Goal: Navigation & Orientation: Find specific page/section

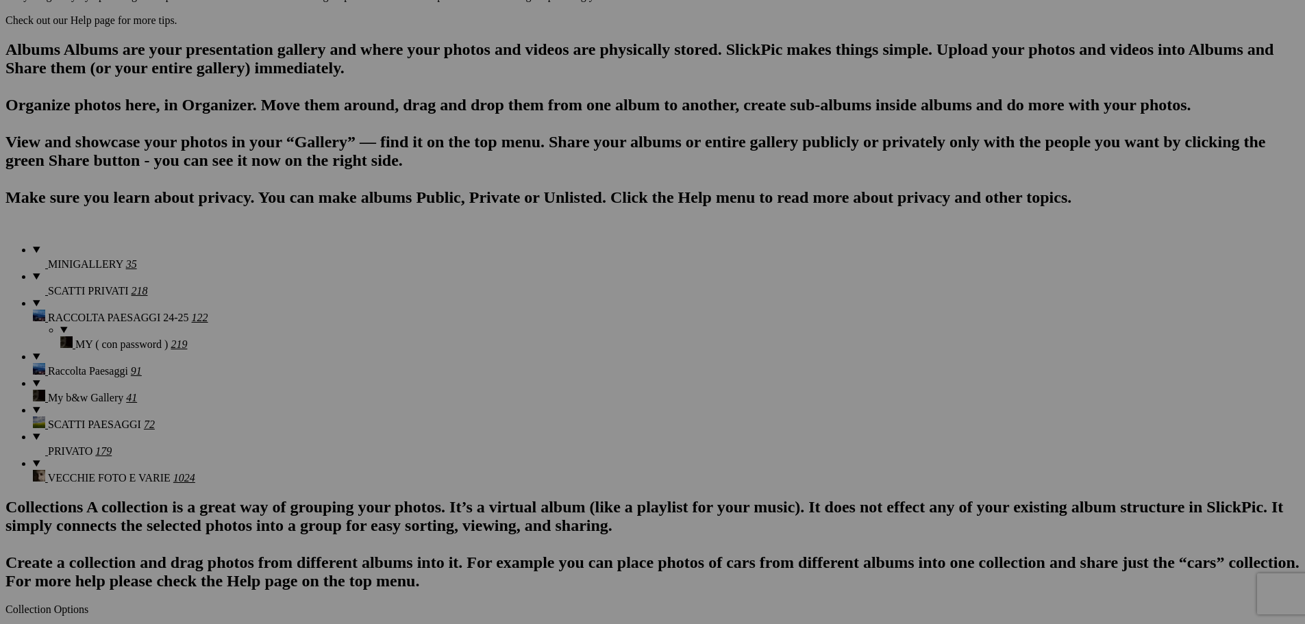
scroll to position [1164, 0]
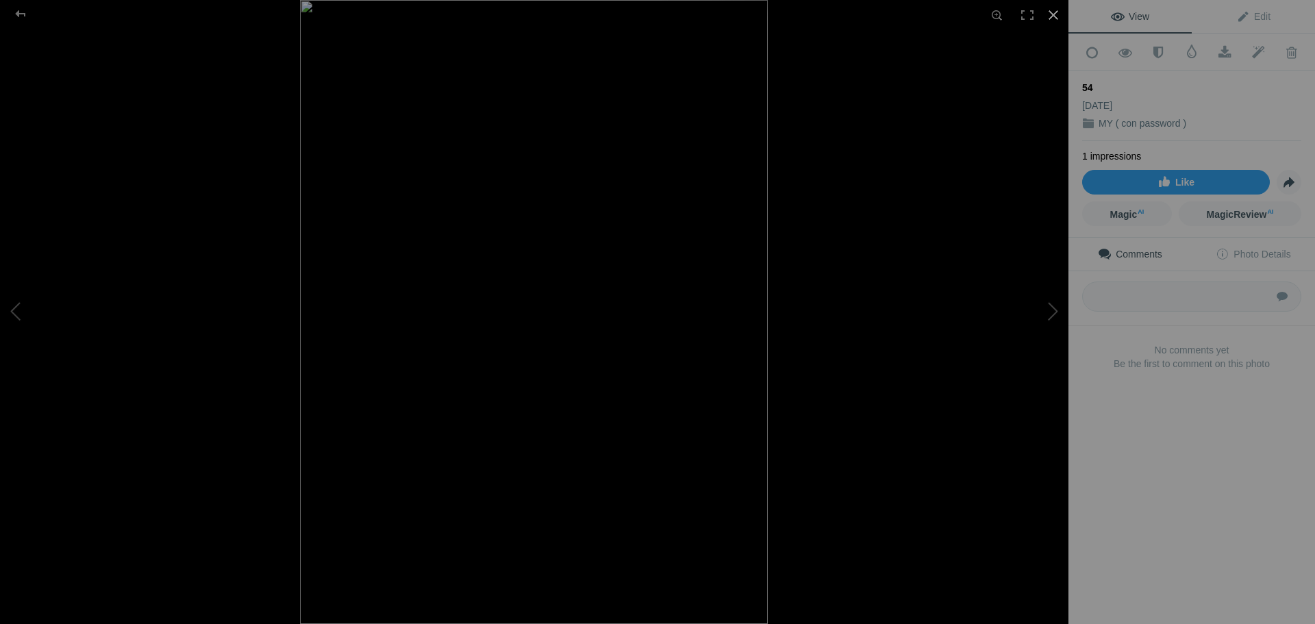
click at [1052, 10] on div at bounding box center [1053, 15] width 30 height 30
